Goal: Task Accomplishment & Management: Manage account settings

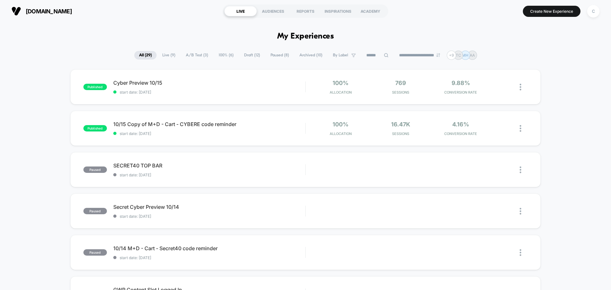
click at [169, 54] on span "Live ( 9 )" at bounding box center [169, 55] width 23 height 9
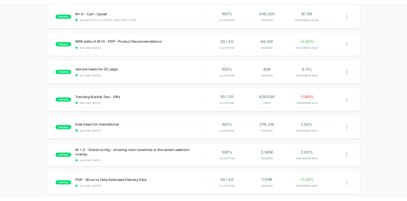
scroll to position [159, 0]
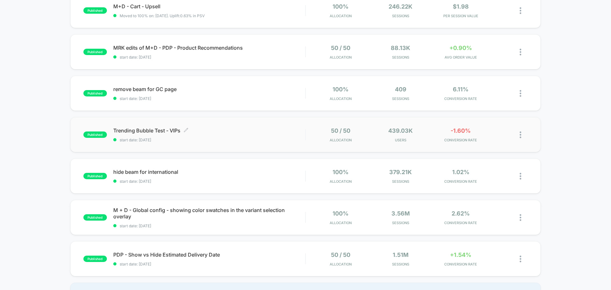
click at [265, 135] on div "Trending Bubble Test - VIPs Click to edit experience details Click to edit expe…" at bounding box center [209, 134] width 192 height 15
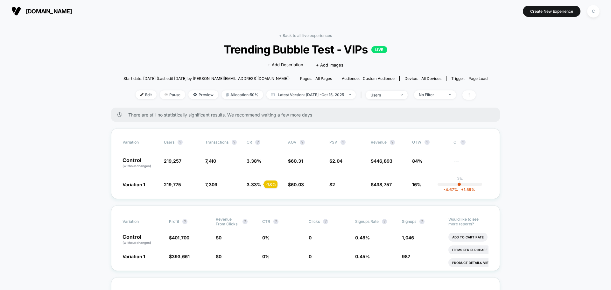
click at [230, 51] on span "Trending Bubble Test - VIPs LIVE" at bounding box center [306, 49] width 328 height 13
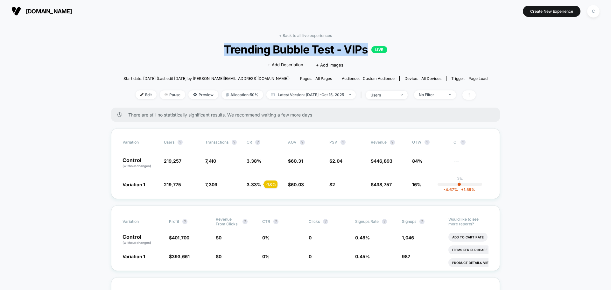
click at [230, 51] on span "Trending Bubble Test - VIPs LIVE" at bounding box center [306, 49] width 328 height 13
click at [287, 51] on span "Trending Bubble Test - VIPs LIVE" at bounding box center [306, 49] width 328 height 13
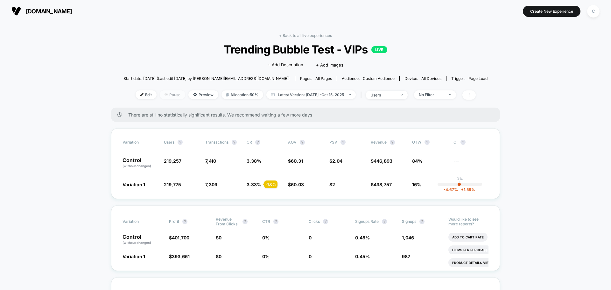
click at [171, 96] on span "Pause" at bounding box center [172, 94] width 25 height 9
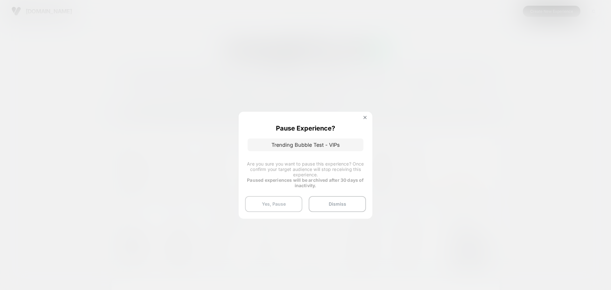
click at [277, 201] on button "Yes, Pause" at bounding box center [273, 204] width 57 height 16
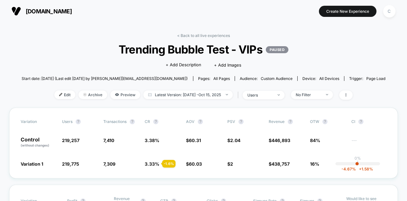
click at [188, 33] on link "< Back to all live experiences" at bounding box center [203, 35] width 53 height 5
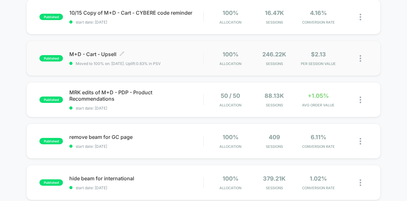
scroll to position [111, 0]
click at [98, 52] on span "M+D - Cart - Upsell Click to edit experience details" at bounding box center [136, 54] width 134 height 6
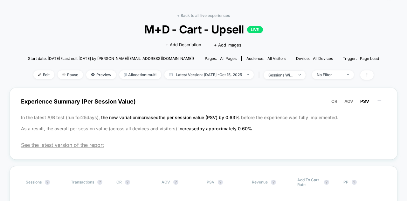
scroll to position [20, 0]
click at [209, 74] on span "Latest Version: [DATE] - [DATE]" at bounding box center [209, 74] width 89 height 9
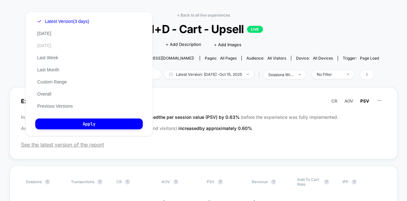
click at [45, 46] on button "[DATE]" at bounding box center [44, 46] width 18 height 6
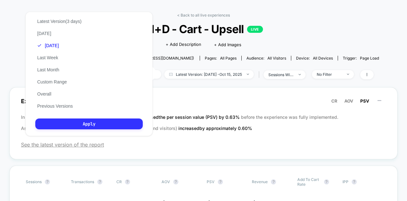
click at [87, 124] on button "Apply" at bounding box center [89, 123] width 108 height 11
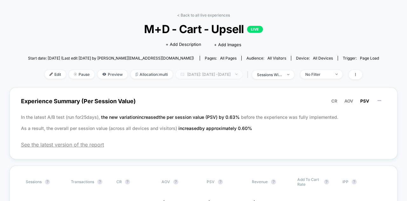
click at [220, 76] on span "[DATE]: [DATE] - [DATE]" at bounding box center [209, 74] width 67 height 9
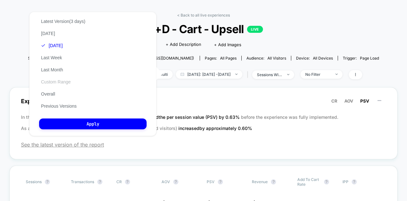
click at [52, 81] on button "Custom Range" at bounding box center [55, 82] width 33 height 6
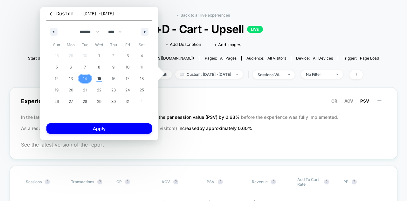
click at [84, 79] on span "14" at bounding box center [85, 78] width 4 height 11
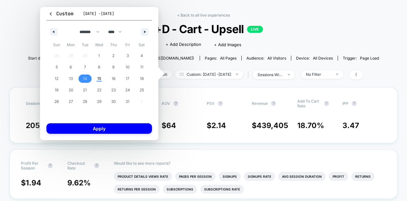
click at [84, 79] on span "14" at bounding box center [85, 78] width 4 height 11
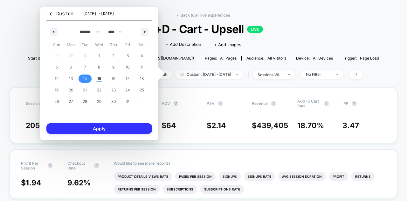
click at [100, 128] on button "Apply" at bounding box center [99, 128] width 106 height 11
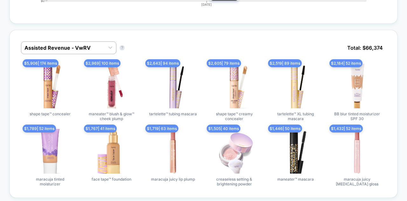
scroll to position [354, 0]
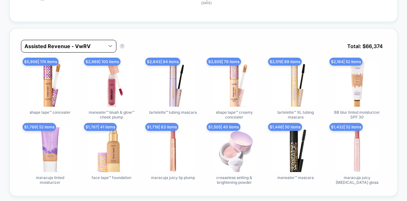
click at [106, 44] on div at bounding box center [110, 45] width 11 height 11
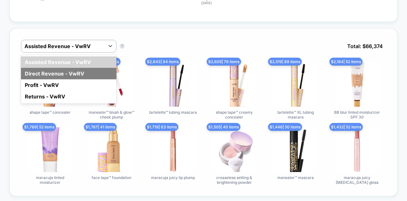
click at [54, 69] on div "Direct Revenue - VwRV" at bounding box center [68, 73] width 95 height 11
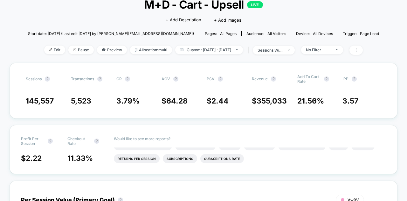
scroll to position [0, 0]
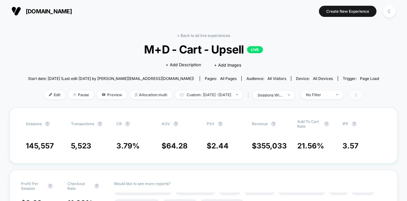
click at [363, 95] on span at bounding box center [356, 94] width 13 height 9
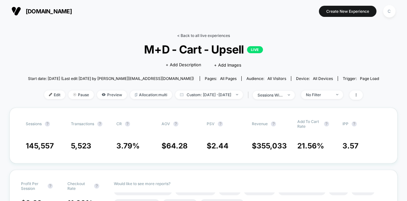
click at [192, 36] on link "< Back to all live experiences" at bounding box center [203, 35] width 53 height 5
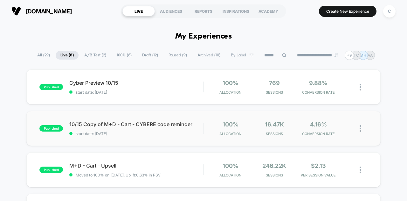
scroll to position [78, 0]
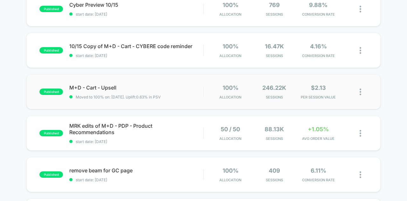
click at [361, 93] on img at bounding box center [361, 91] width 2 height 7
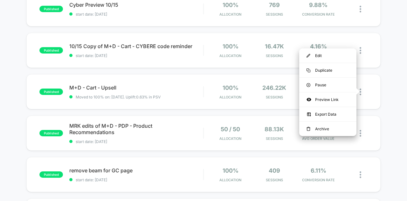
click at [393, 81] on div "published Cyber Preview 10/15 start date: [DATE] 100% Allocation 769 Sessions 9…" at bounding box center [203, 169] width 407 height 356
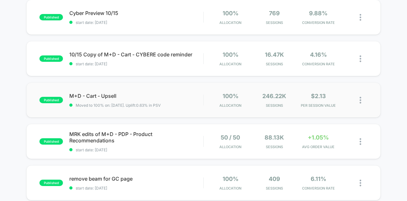
scroll to position [0, 0]
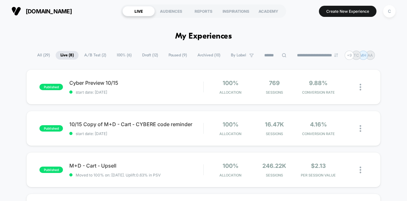
click at [173, 55] on span "Paused ( 9 )" at bounding box center [178, 55] width 28 height 9
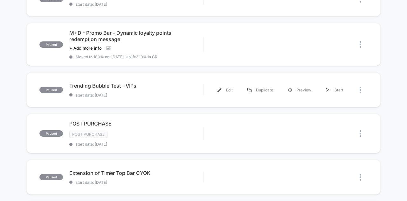
scroll to position [212, 0]
click at [152, 92] on span "start date: [DATE]" at bounding box center [136, 94] width 134 height 5
